Goal: Information Seeking & Learning: Get advice/opinions

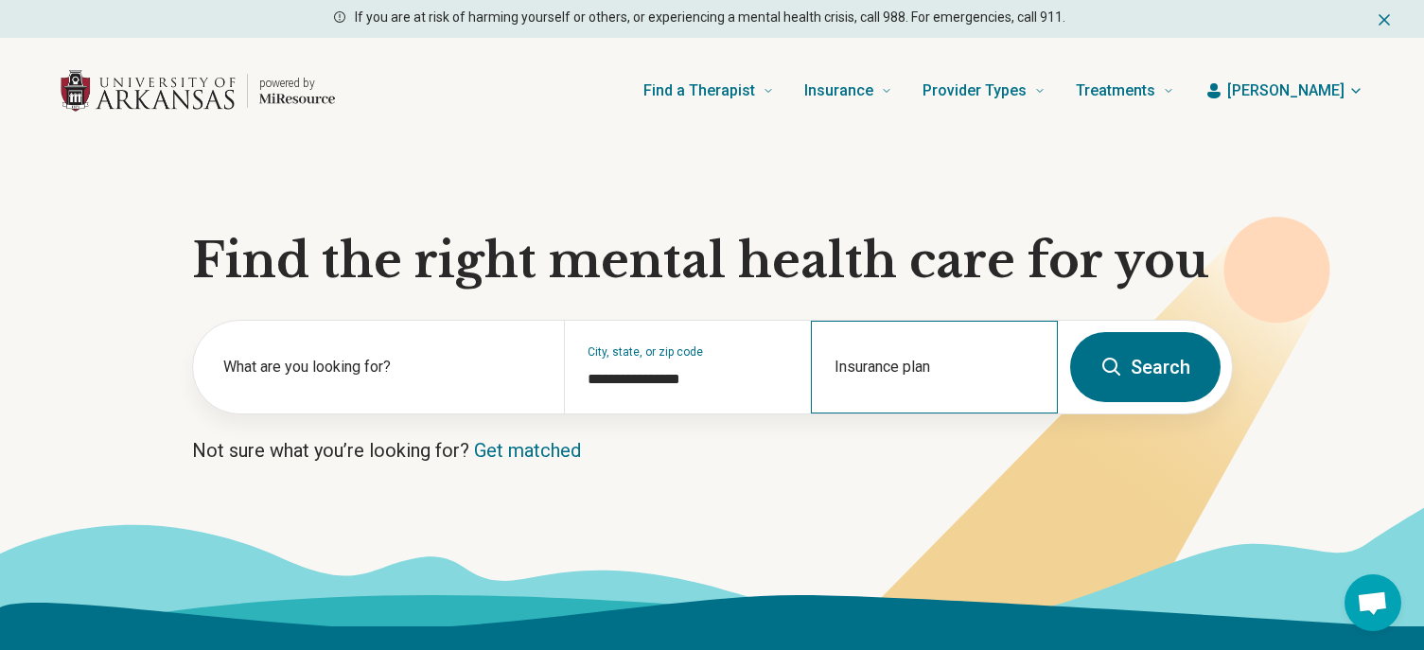
click at [858, 367] on div "Insurance plan" at bounding box center [934, 367] width 247 height 93
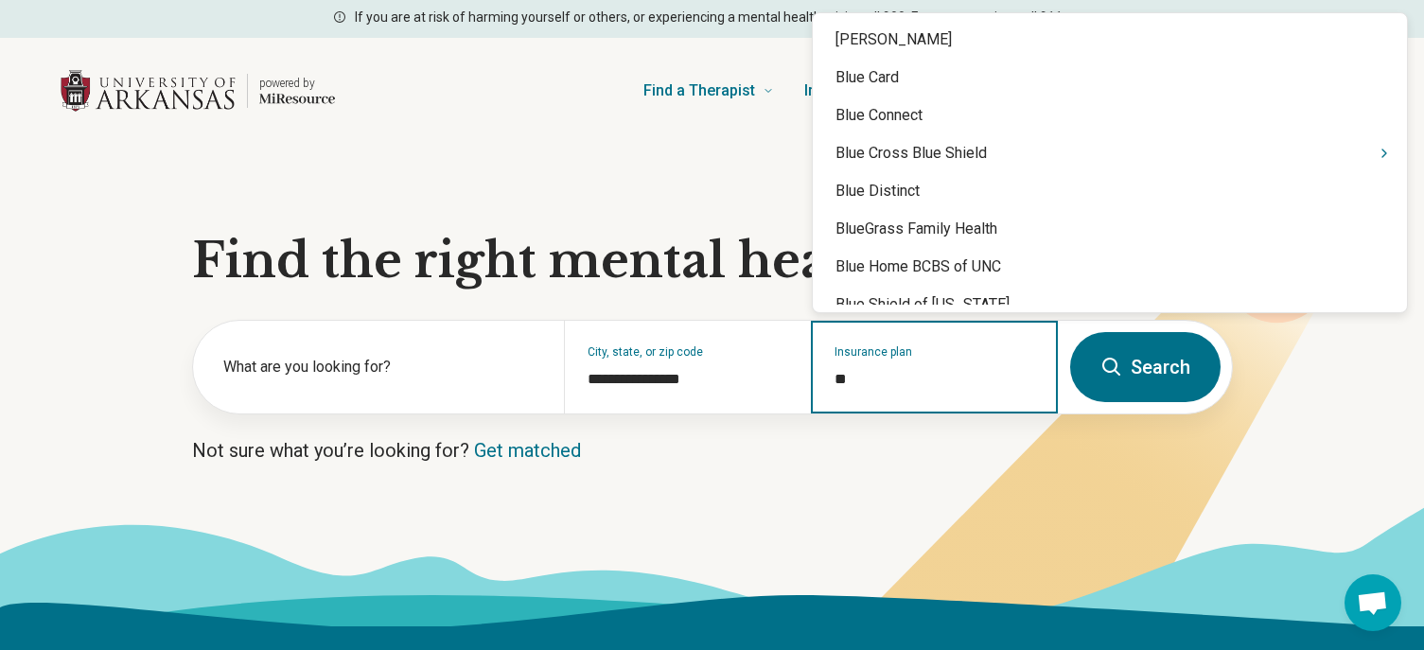
type input "***"
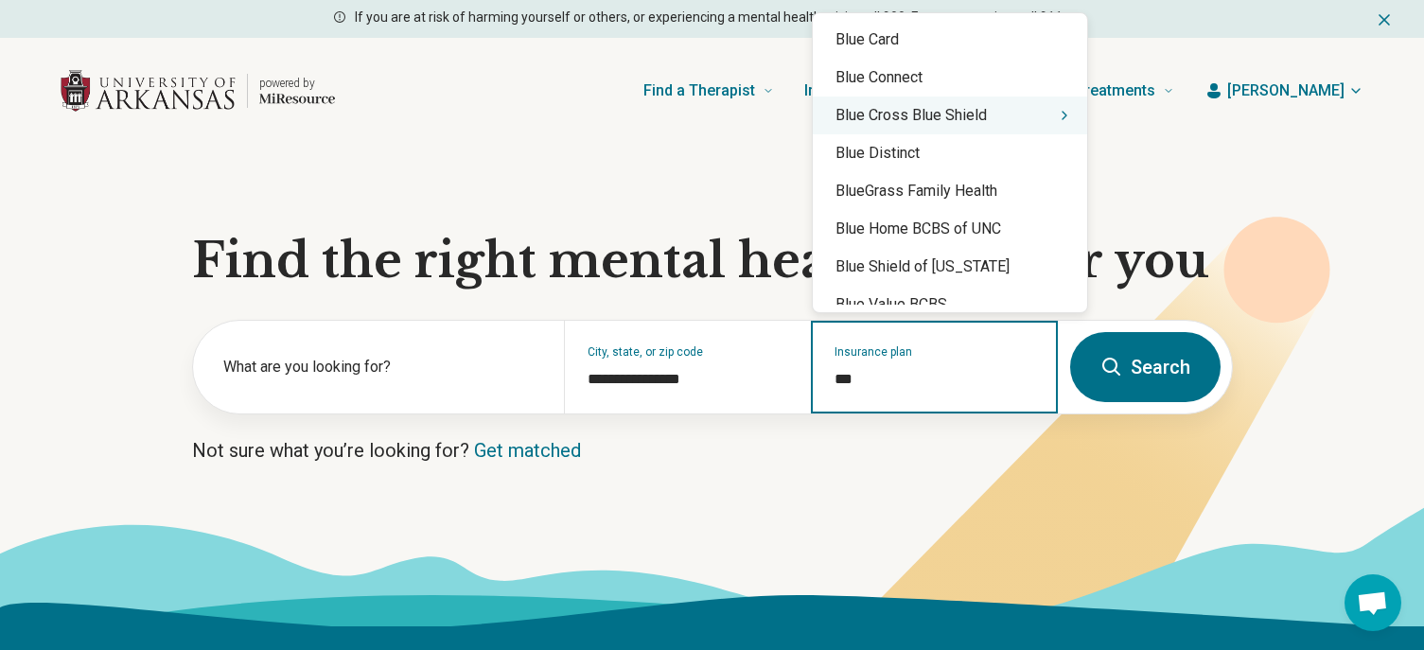
click at [964, 121] on div "Blue Cross Blue Shield" at bounding box center [950, 115] width 274 height 38
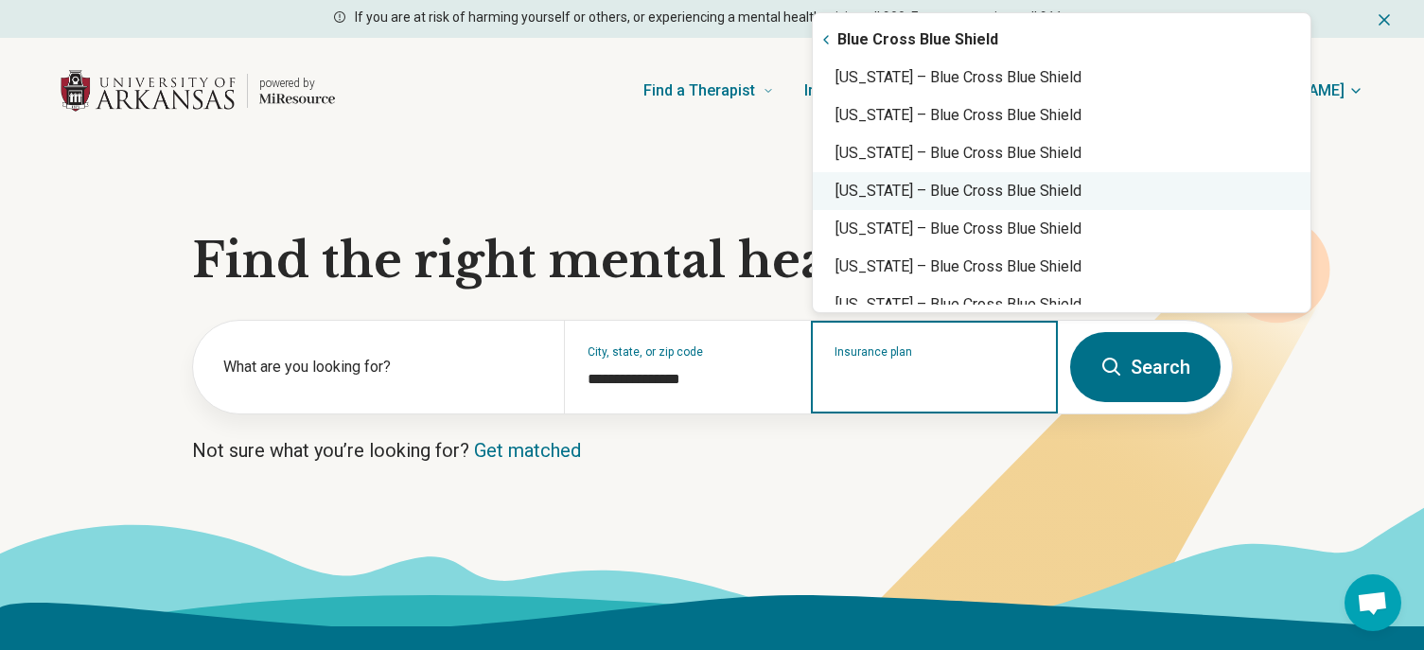
click at [1004, 191] on div "Arkansas – Blue Cross Blue Shield" at bounding box center [1062, 191] width 498 height 38
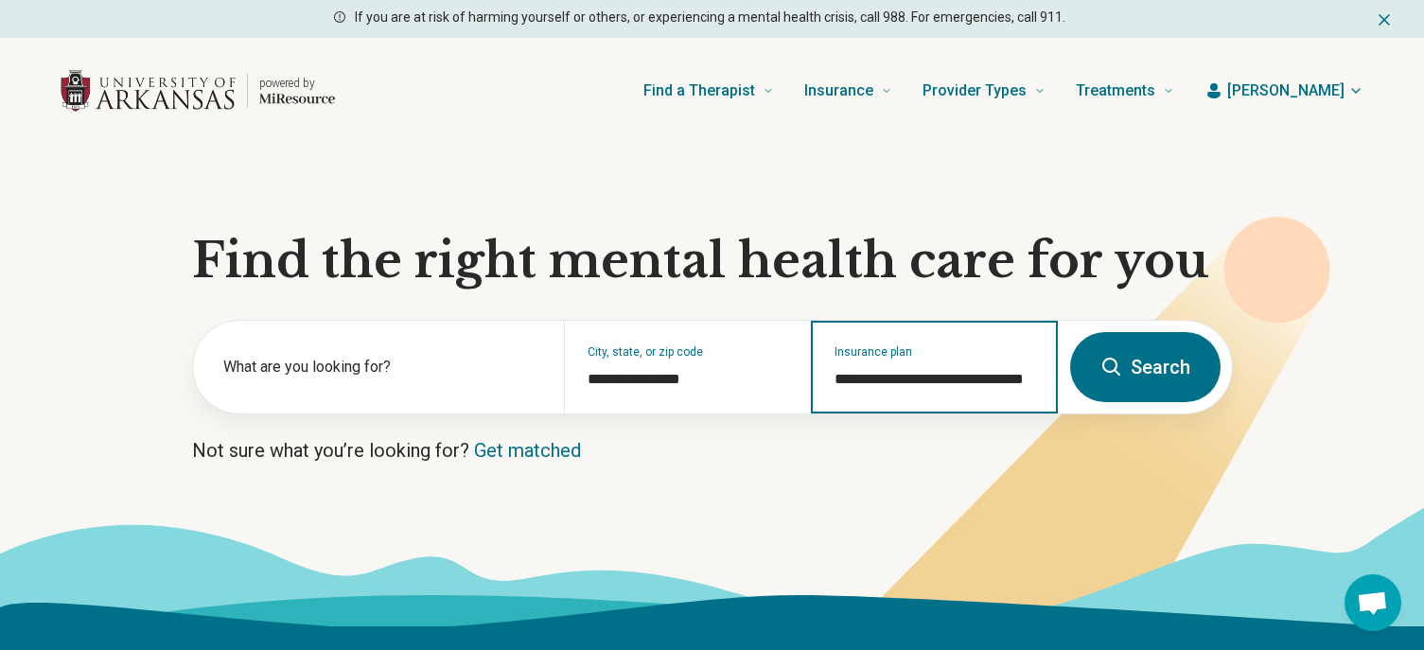
type input "**********"
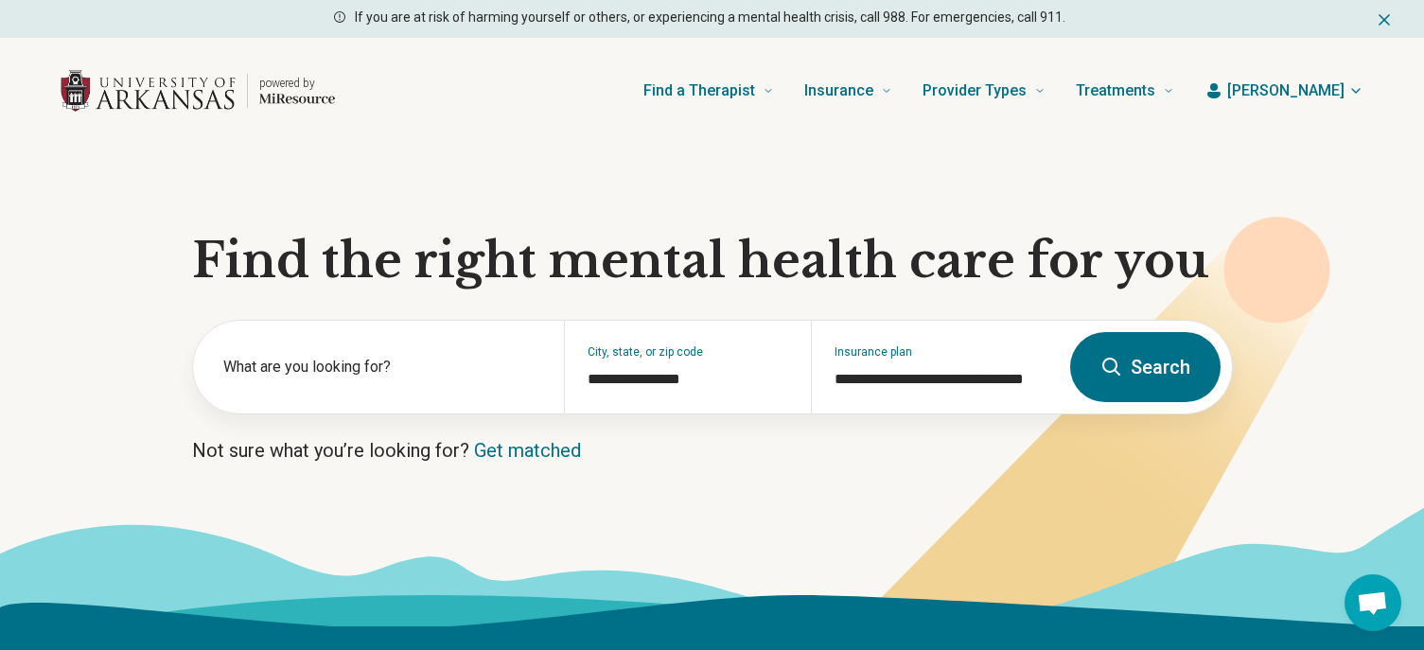
click at [1134, 372] on button "Search" at bounding box center [1145, 367] width 150 height 70
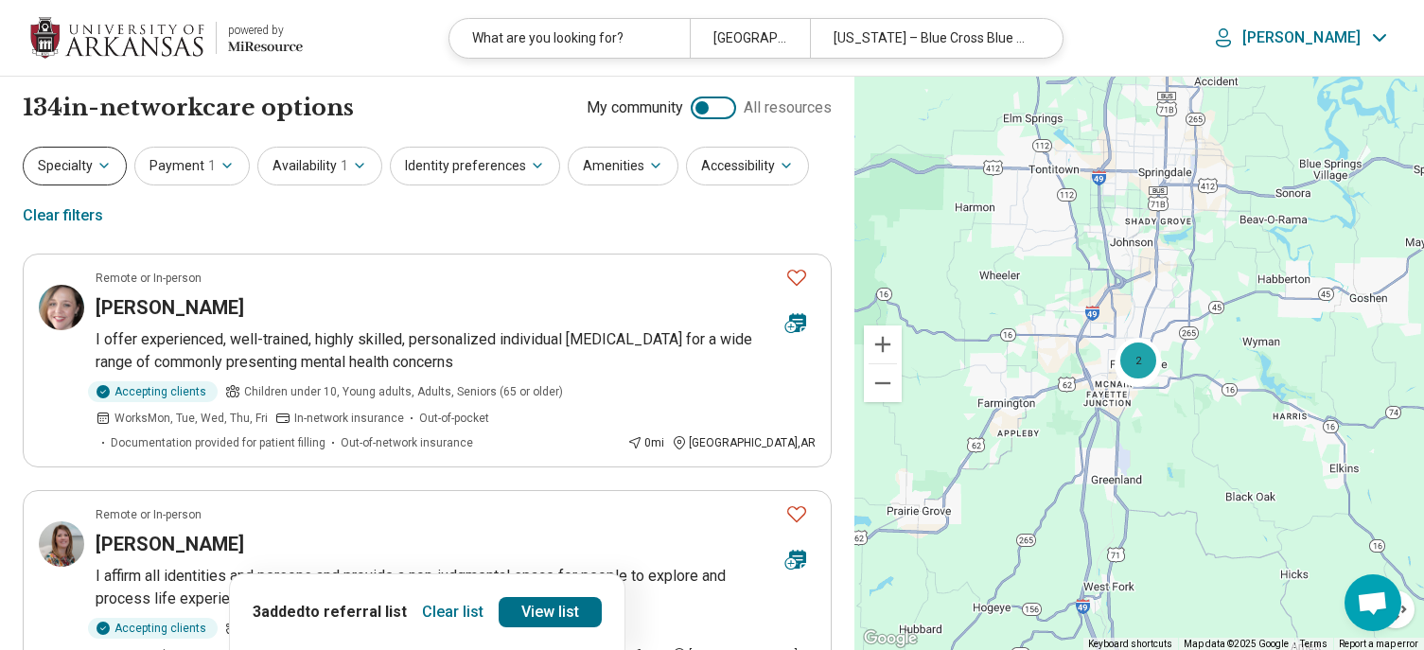
drag, startPoint x: 59, startPoint y: 166, endPoint x: 74, endPoint y: 169, distance: 15.4
click at [67, 169] on button "Specialty" at bounding box center [75, 166] width 104 height 39
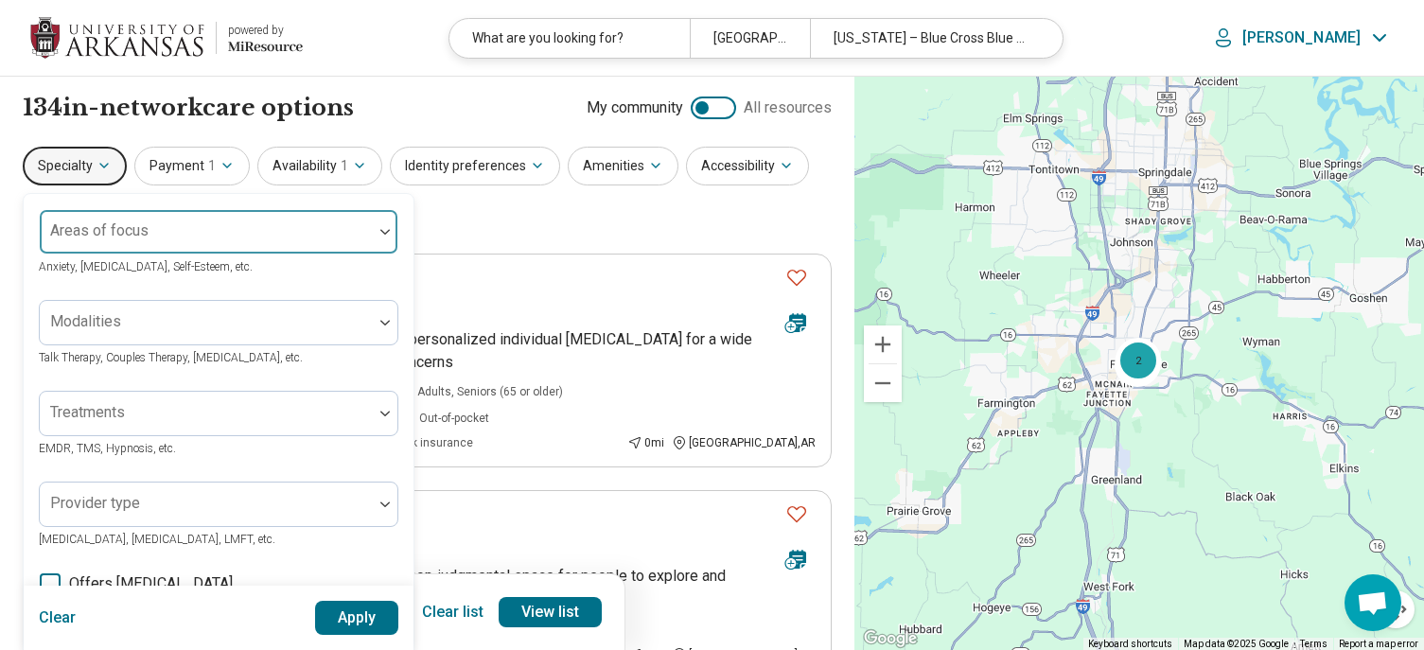
click at [209, 238] on div at bounding box center [206, 239] width 318 height 26
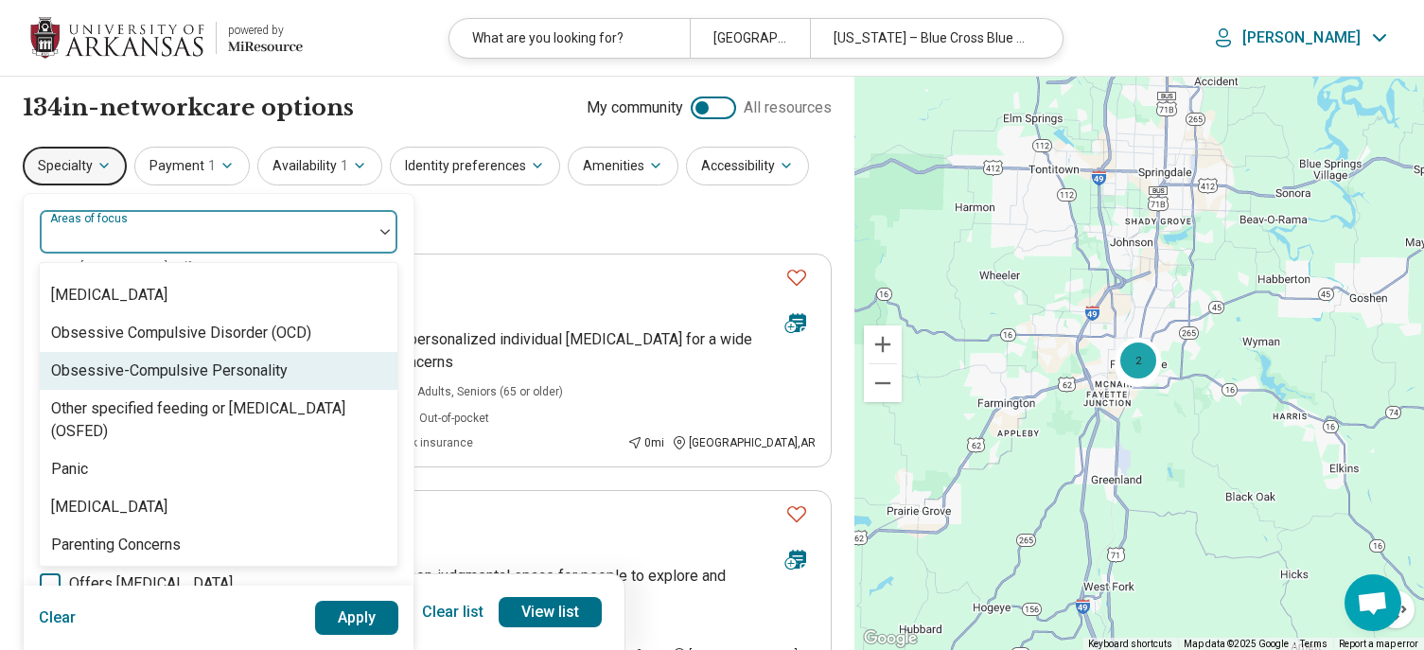
scroll to position [2081, 0]
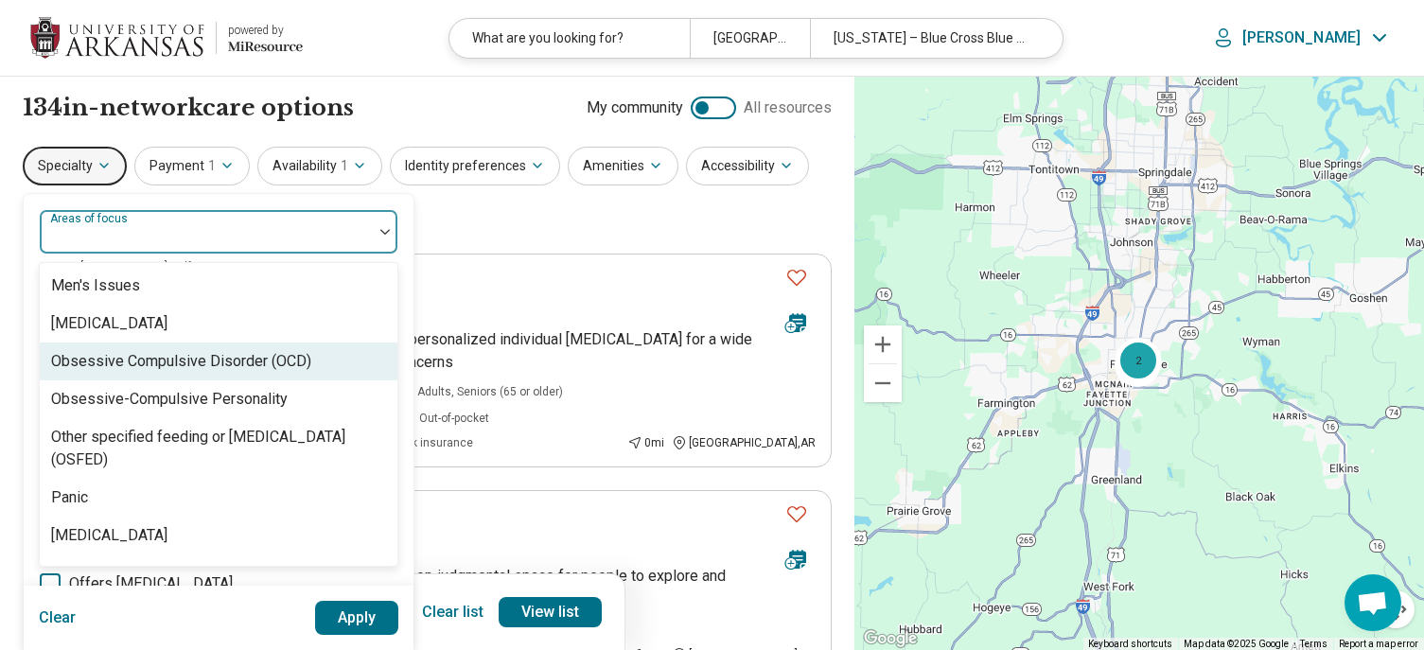
drag, startPoint x: 224, startPoint y: 353, endPoint x: 265, endPoint y: 378, distance: 48.0
click at [226, 353] on div "Obsessive Compulsive Disorder (OCD)" at bounding box center [181, 361] width 260 height 23
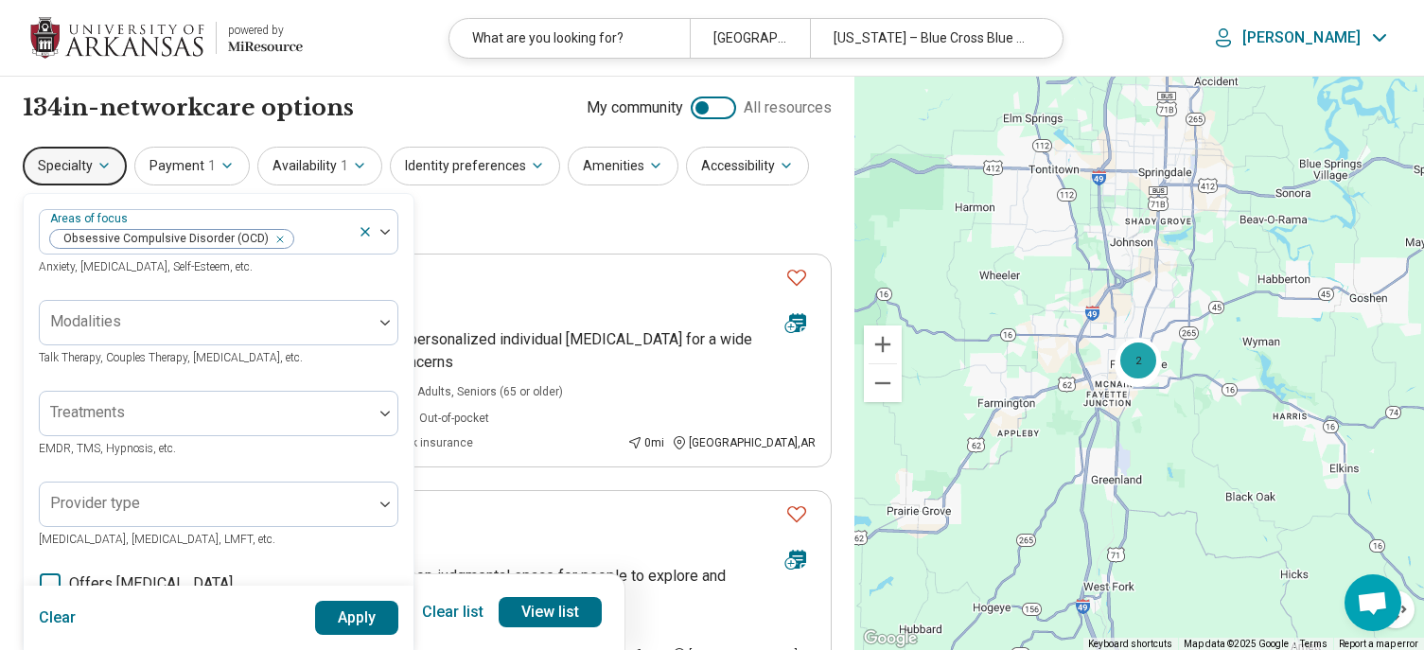
click at [384, 615] on button "Apply" at bounding box center [357, 618] width 84 height 34
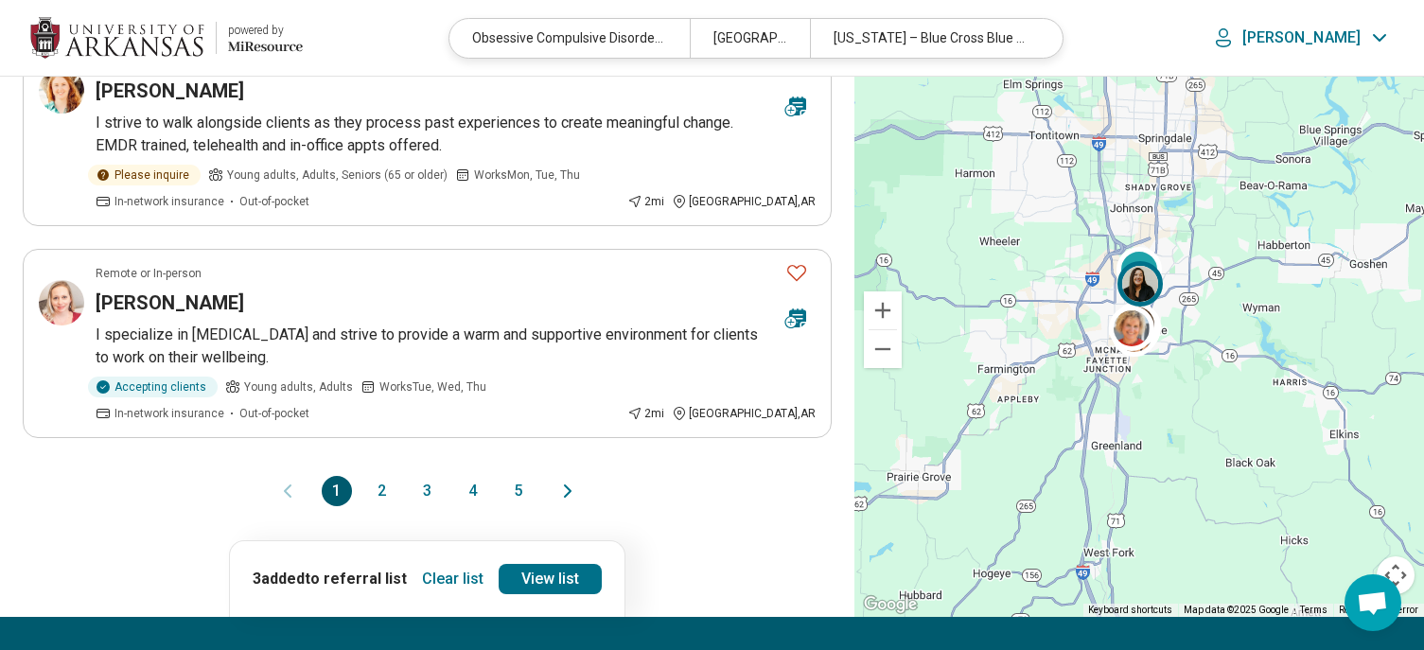
scroll to position [1986, 0]
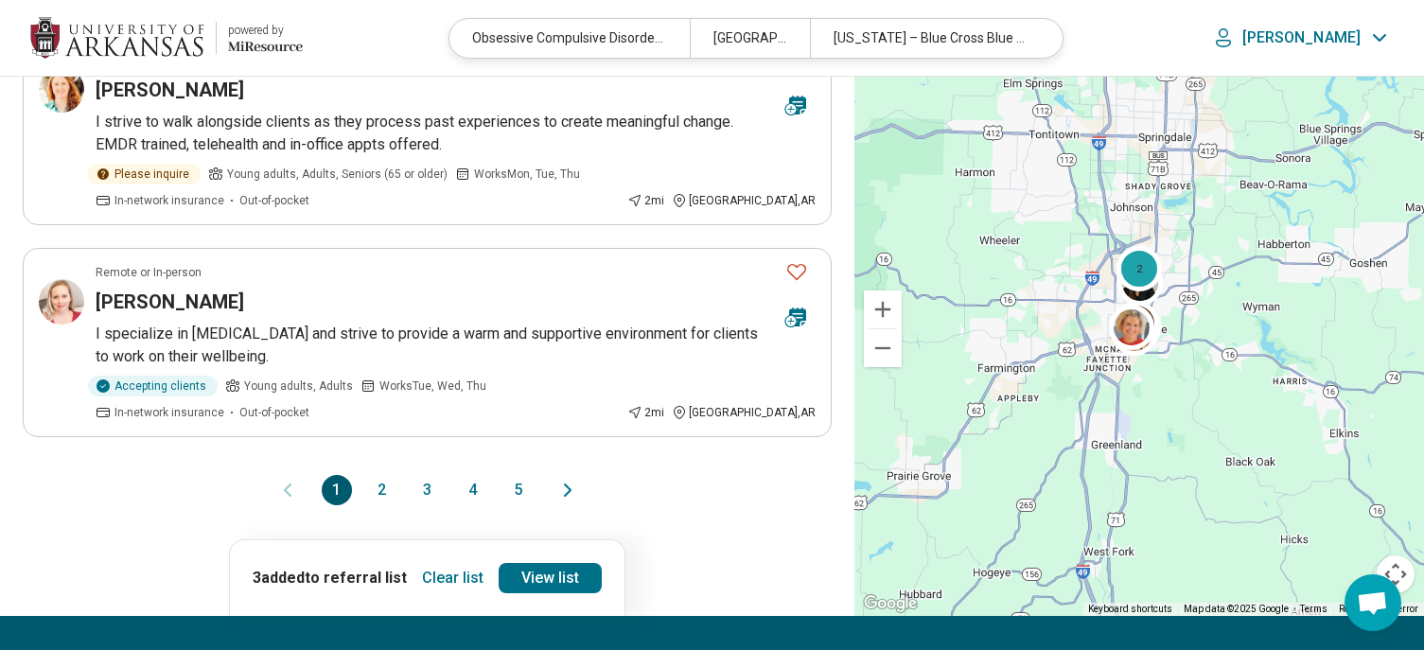
click at [388, 475] on button "2" at bounding box center [382, 490] width 30 height 30
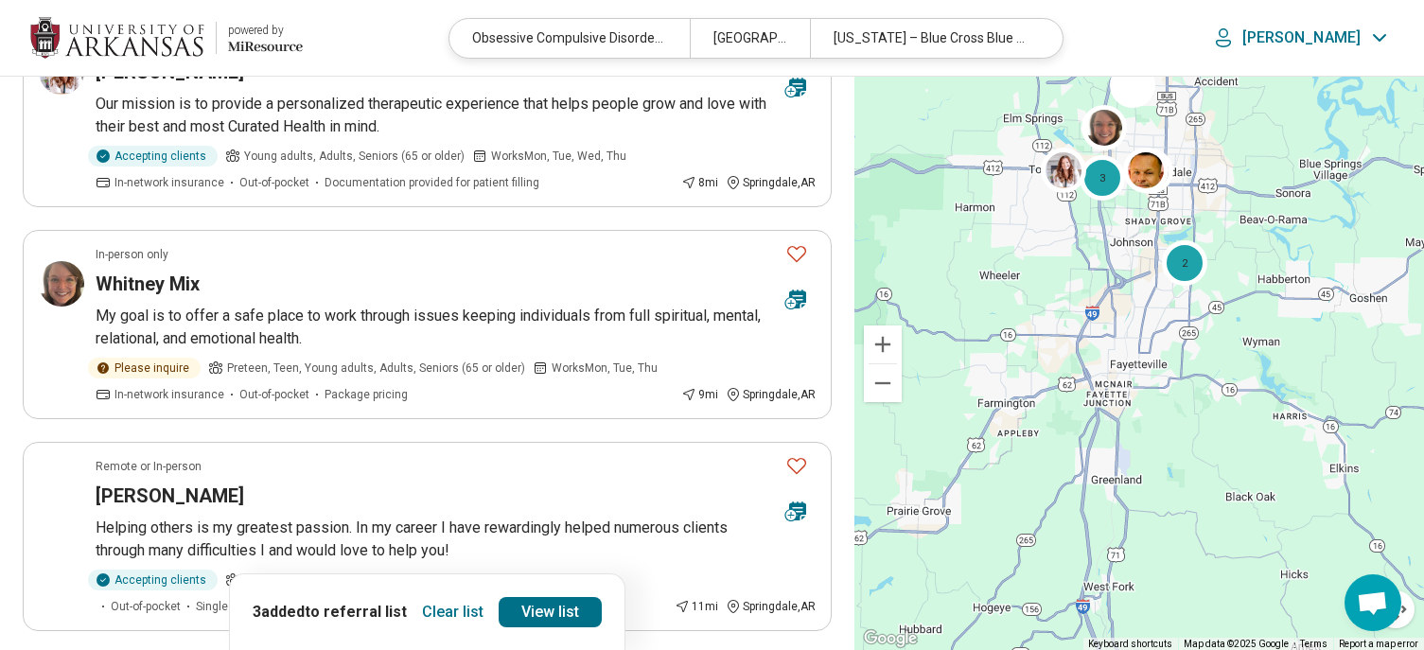
scroll to position [1892, 0]
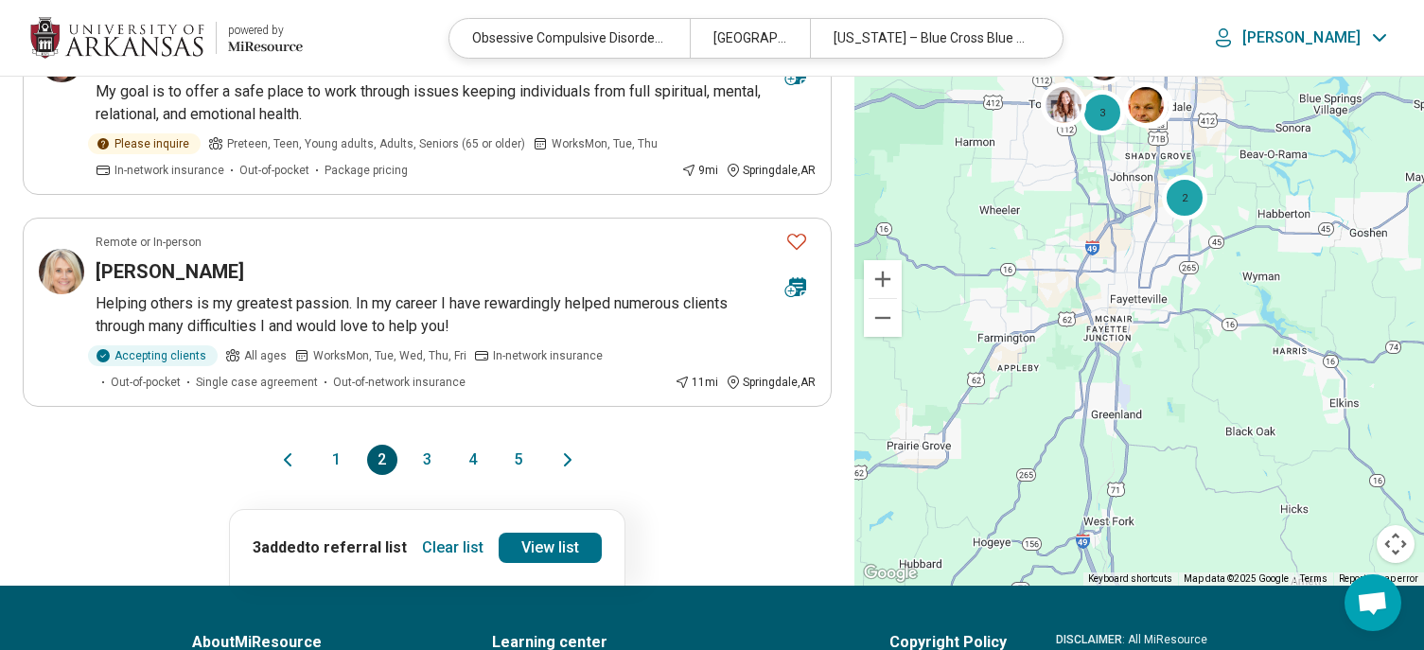
click at [418, 459] on button "3" at bounding box center [427, 460] width 30 height 30
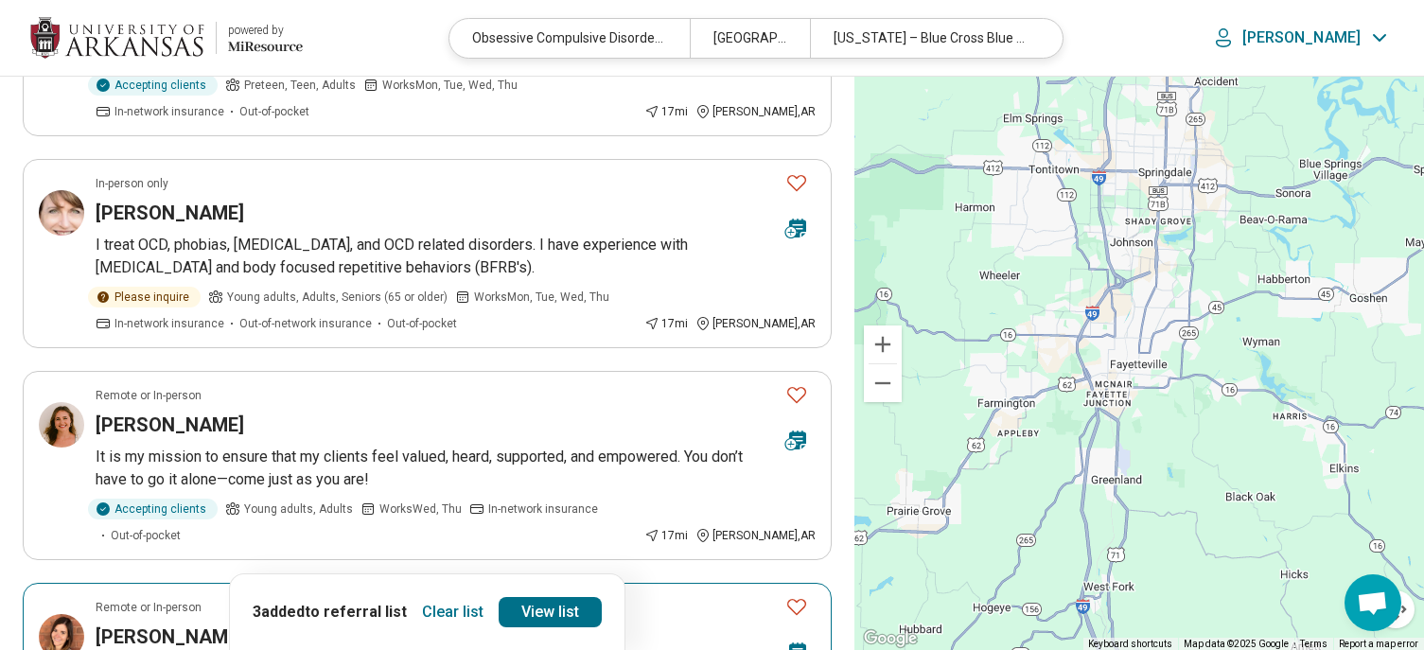
scroll to position [189, 0]
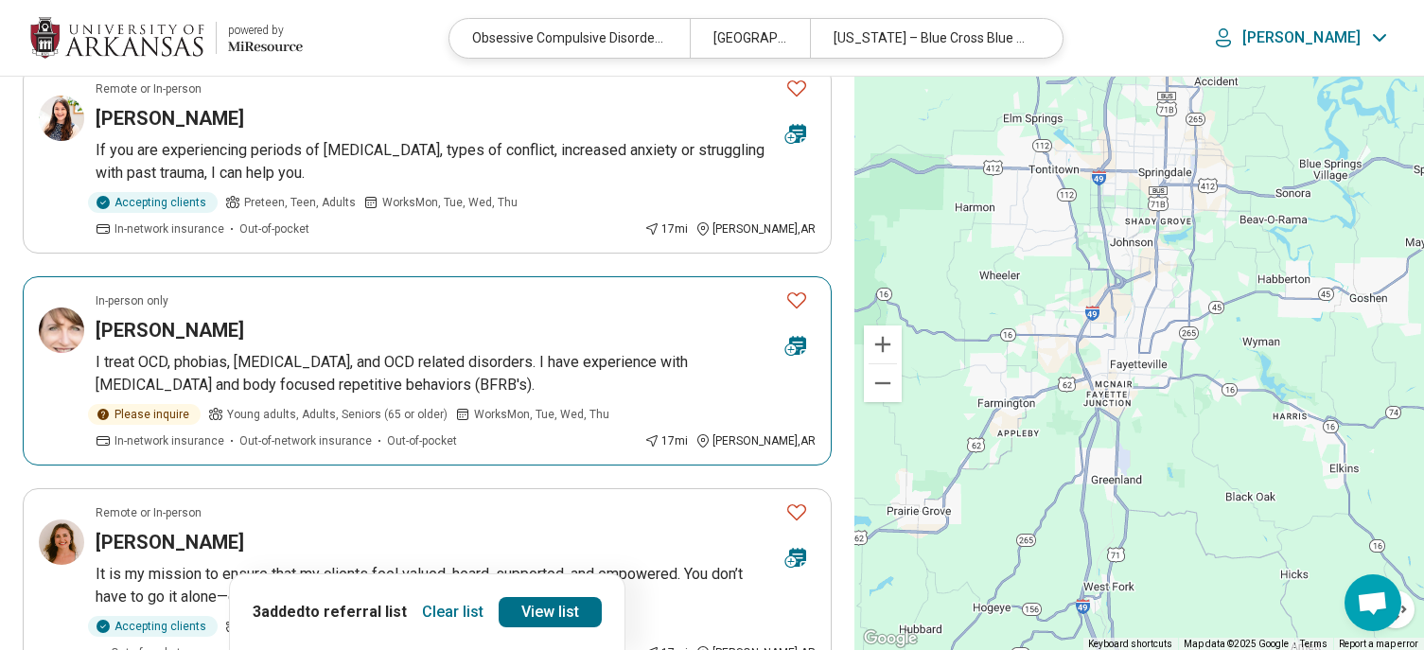
click at [390, 355] on p "I treat OCD, phobias, [MEDICAL_DATA], and OCD related disorders. I have experie…" at bounding box center [456, 373] width 720 height 45
click at [182, 320] on div "[PERSON_NAME]" at bounding box center [433, 330] width 674 height 26
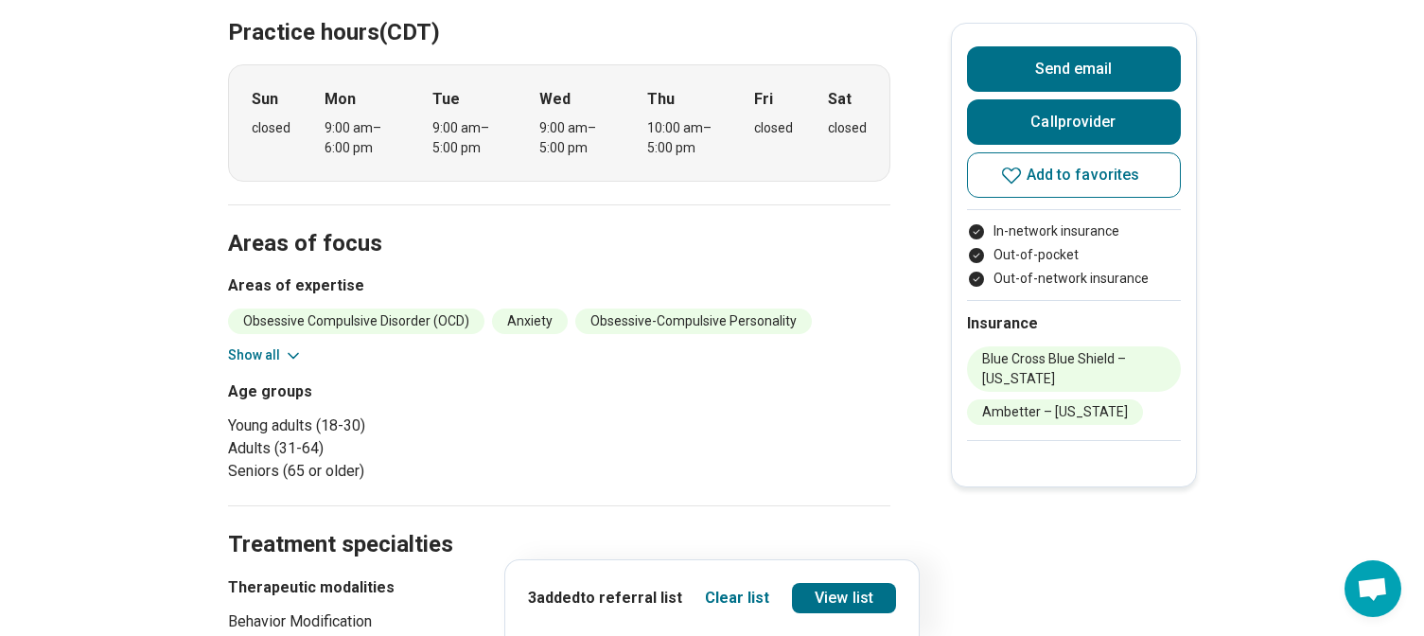
scroll to position [568, 0]
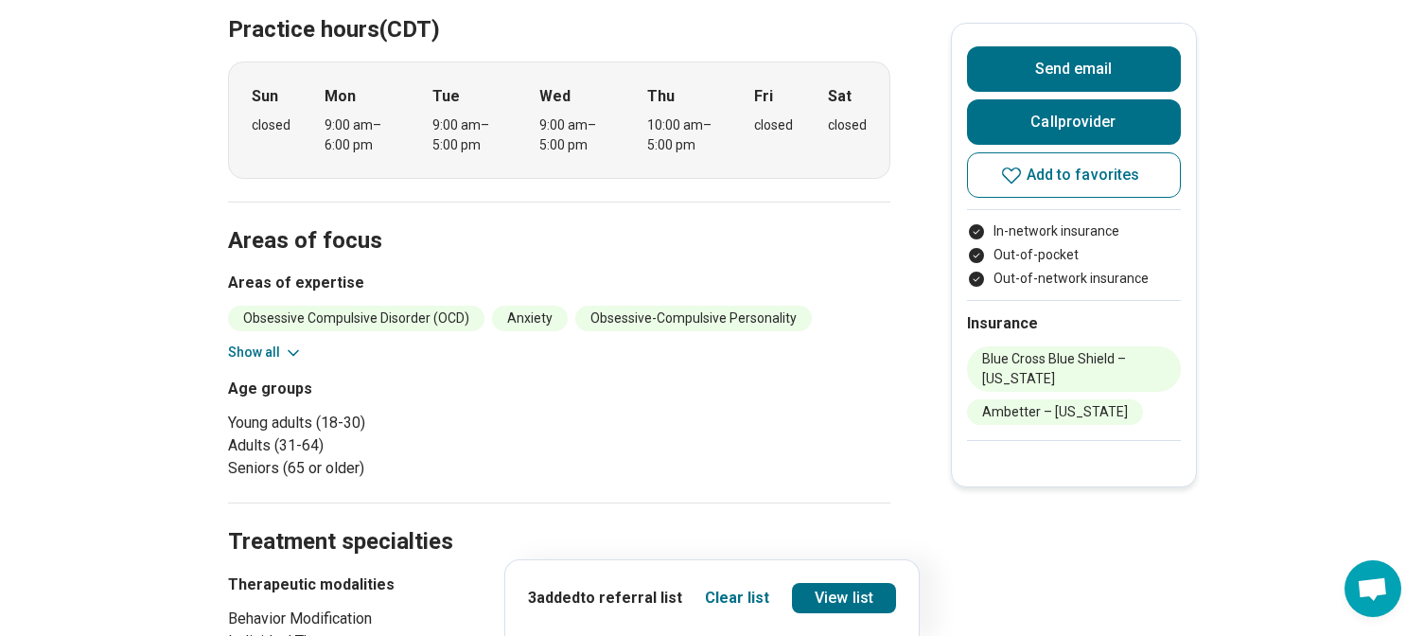
click at [259, 306] on div "Obsessive Compulsive Disorder (OCD) Anxiety Obsessive-Compulsive Personality Pa…" at bounding box center [559, 334] width 662 height 57
click at [256, 342] on button "Show all" at bounding box center [265, 352] width 75 height 20
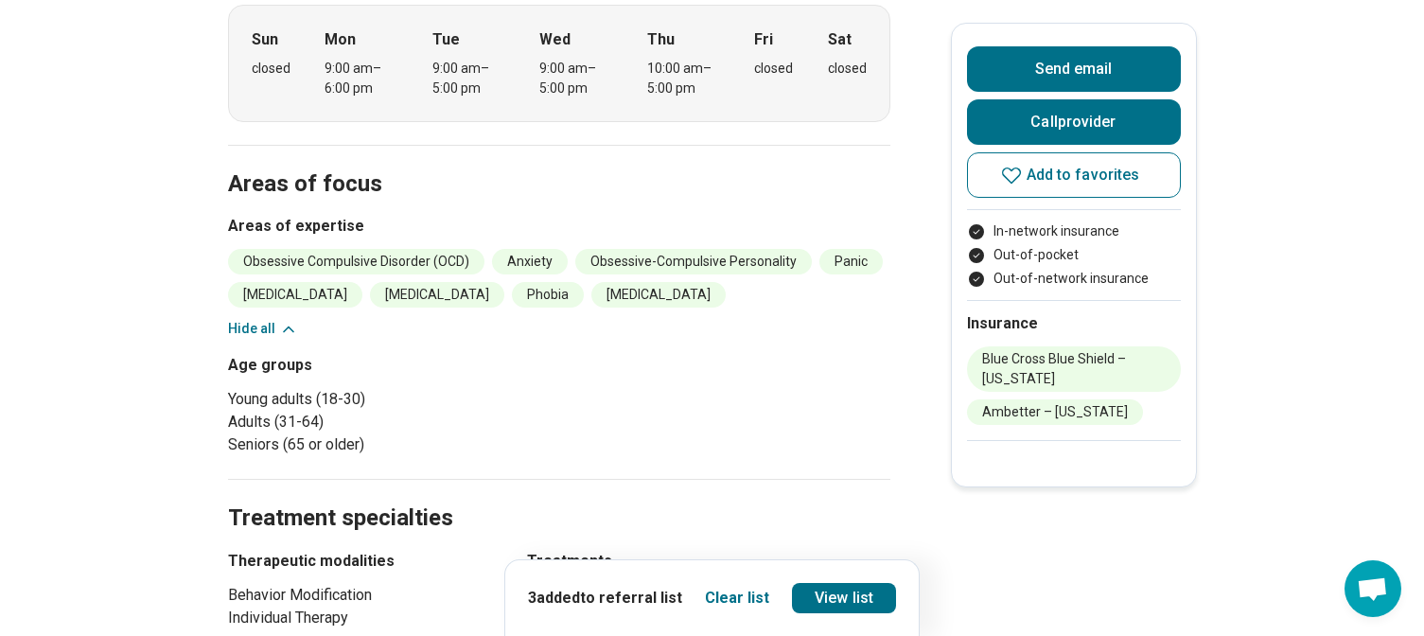
scroll to position [189, 0]
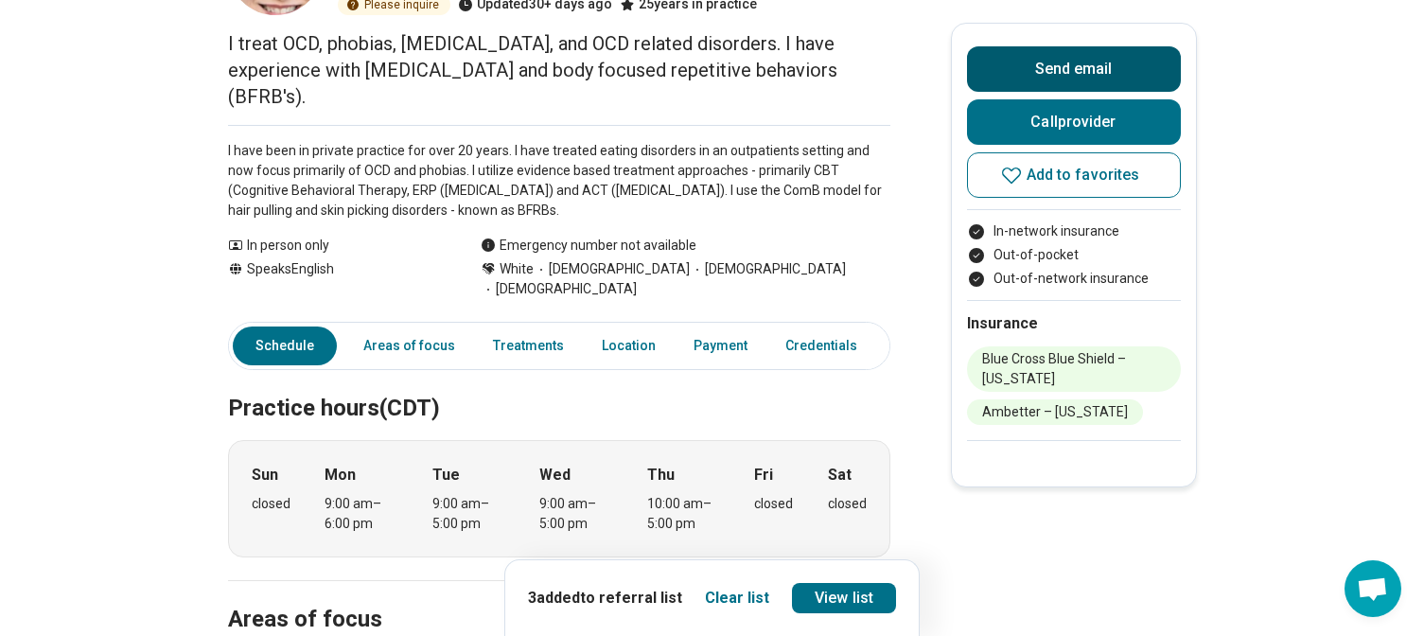
click at [1061, 79] on button "Send email" at bounding box center [1074, 68] width 214 height 45
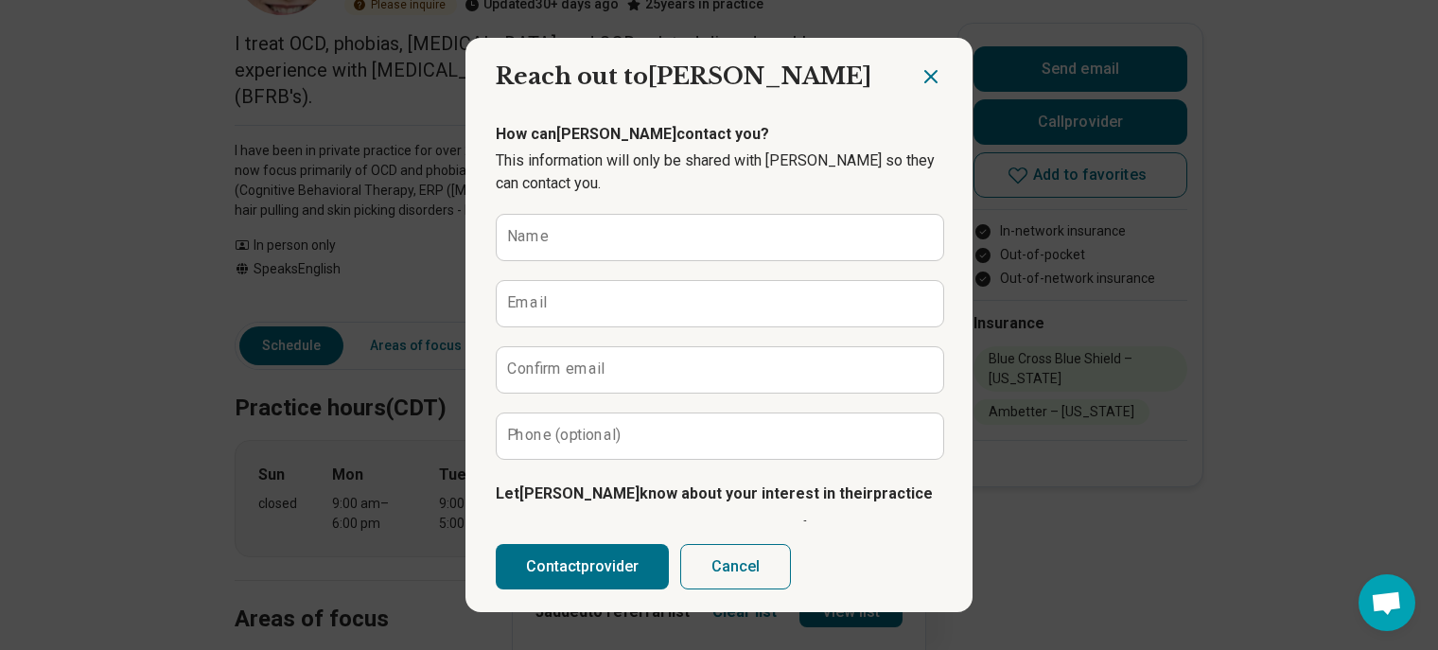
click at [726, 565] on button "Cancel" at bounding box center [735, 566] width 111 height 45
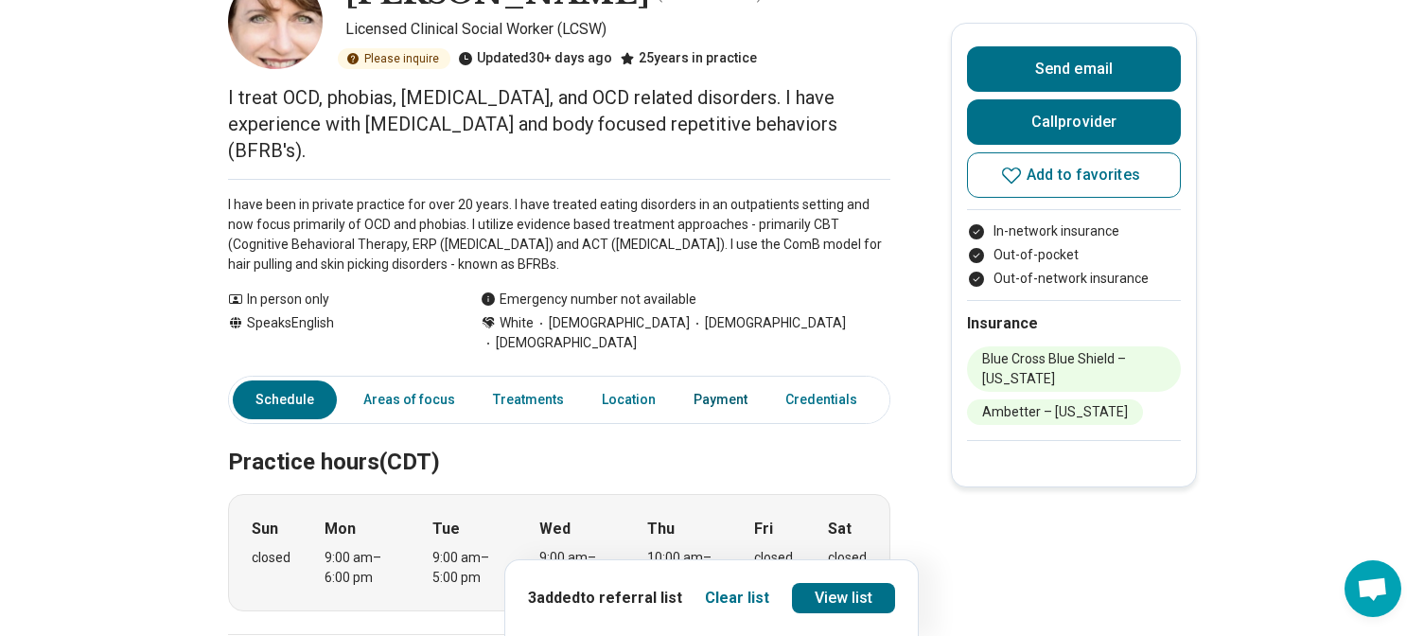
scroll to position [0, 0]
